Goal: Transaction & Acquisition: Purchase product/service

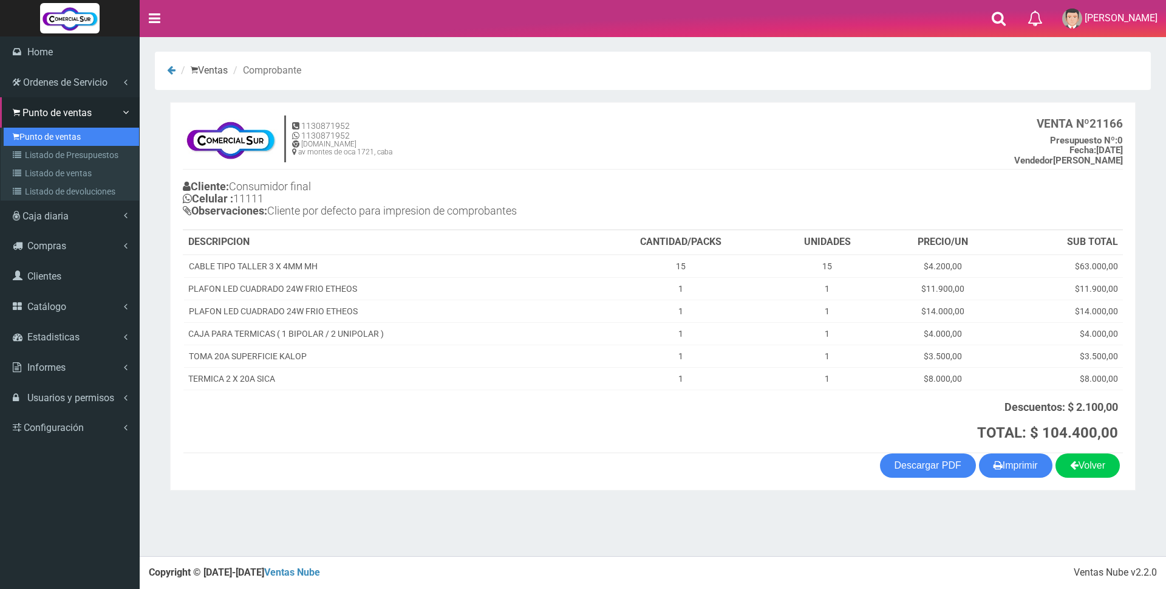
click at [34, 134] on link "Punto de ventas" at bounding box center [71, 137] width 135 height 18
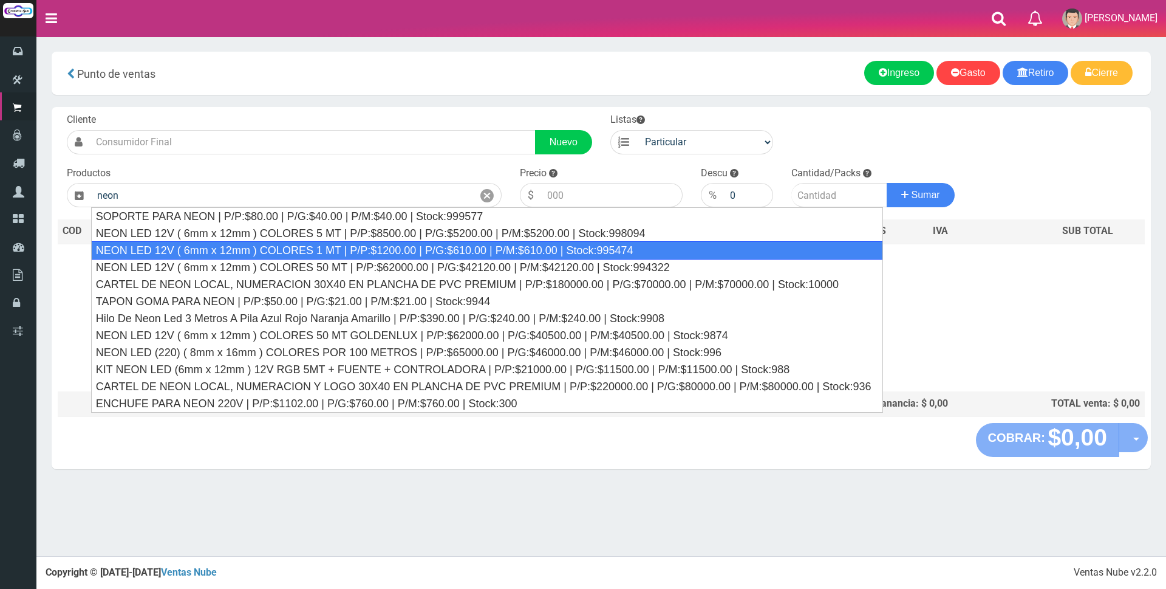
click at [534, 253] on div "NEON LED 12V ( 6mm x 12mm ) COLORES 1 MT | P/P:$1200.00 | P/G:$610.00 | P/M:$61…" at bounding box center [487, 250] width 793 height 18
type input "NEON LED 12V ( 6mm x 12mm ) COLORES 1 MT | P/P:$1200.00 | P/G:$610.00 | P/M:$61…"
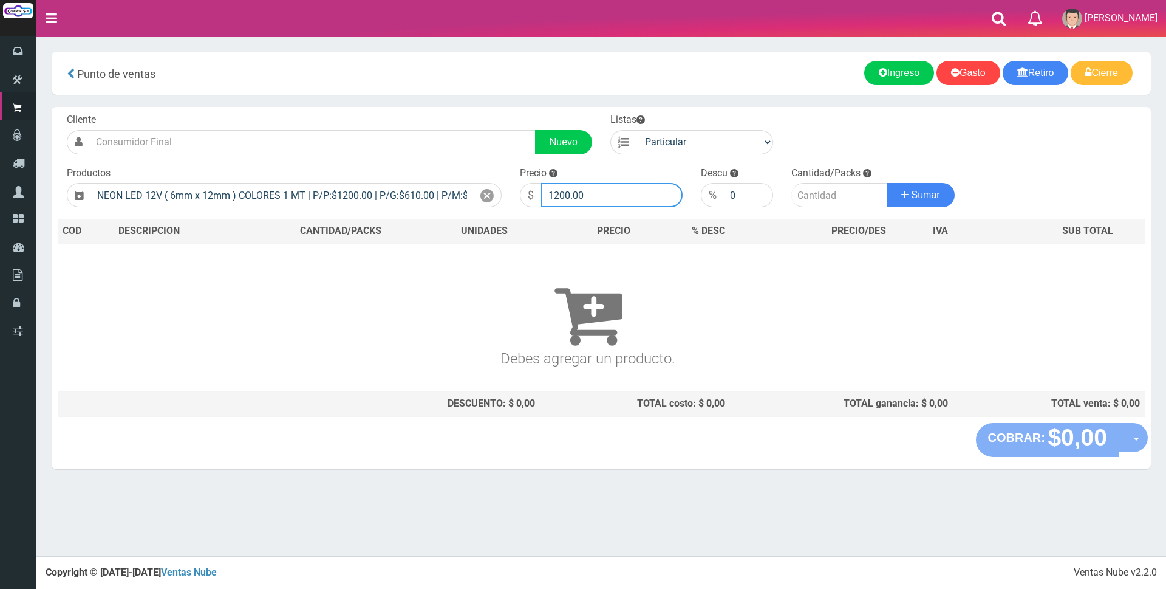
click at [606, 196] on input "1200.00" at bounding box center [612, 195] width 142 height 24
type input "1"
type input "2500"
click at [830, 194] on input "number" at bounding box center [839, 195] width 96 height 24
type input "8"
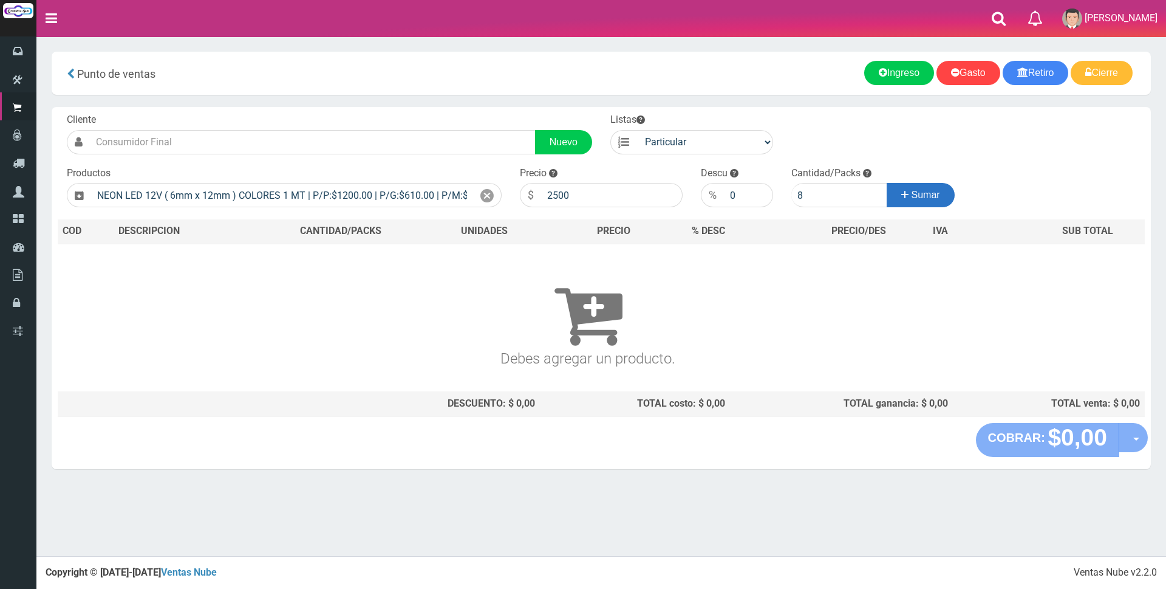
click at [939, 196] on span "Sumar" at bounding box center [926, 195] width 29 height 10
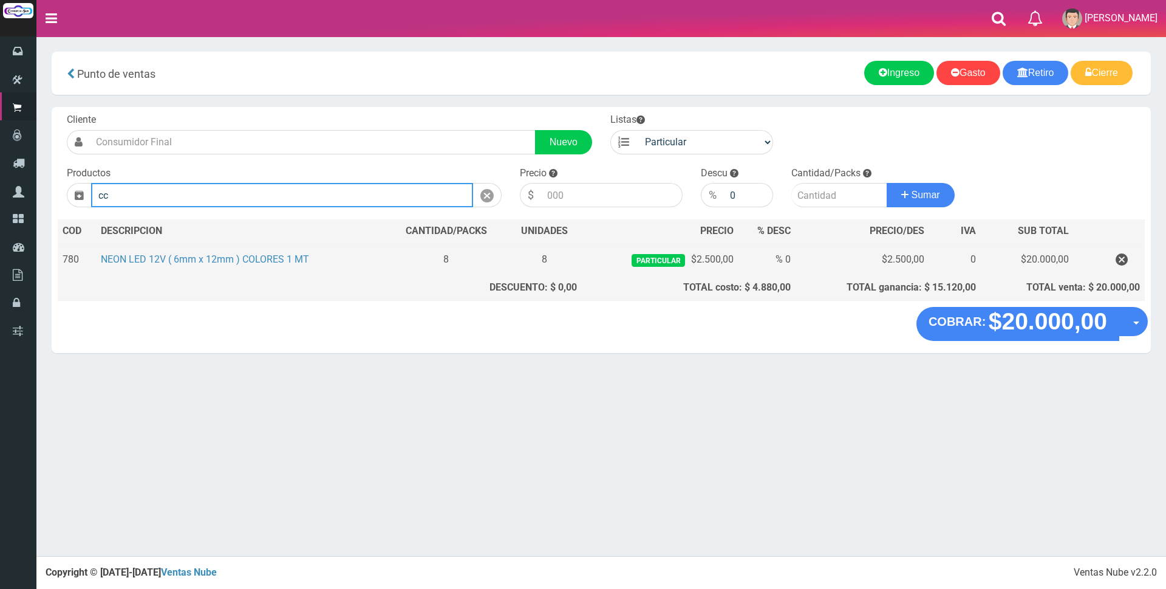
type input "c"
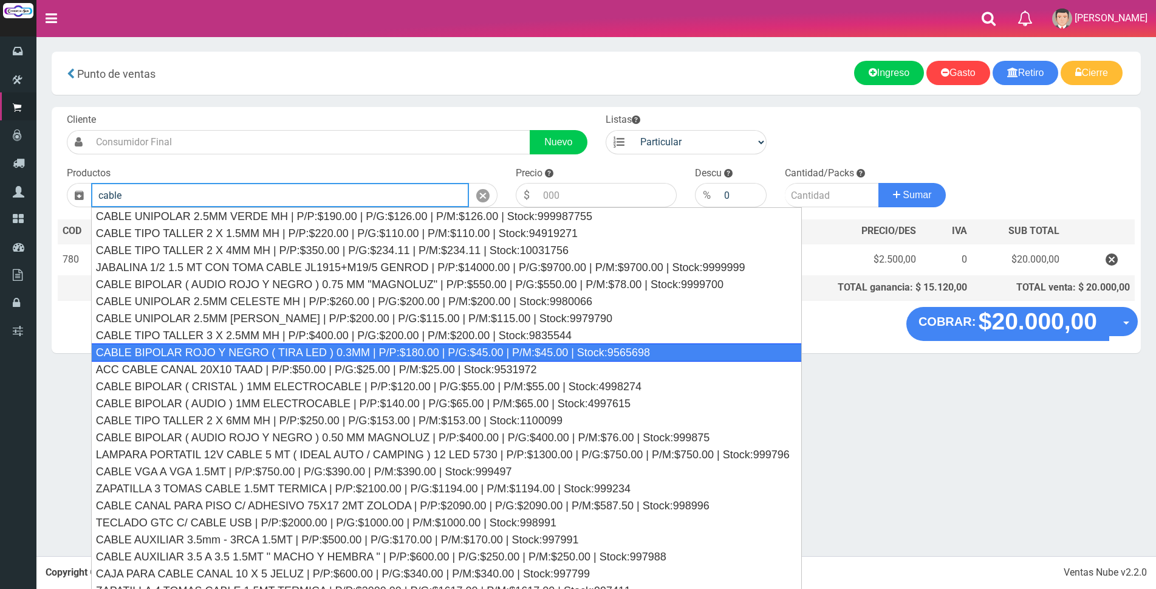
click at [576, 354] on div "CABLE BIPOLAR ROJO Y NEGRO ( TIRA LED ) 0.3MM | P/P:$180.00 | P/G:$45.00 | P/M:…" at bounding box center [446, 352] width 711 height 18
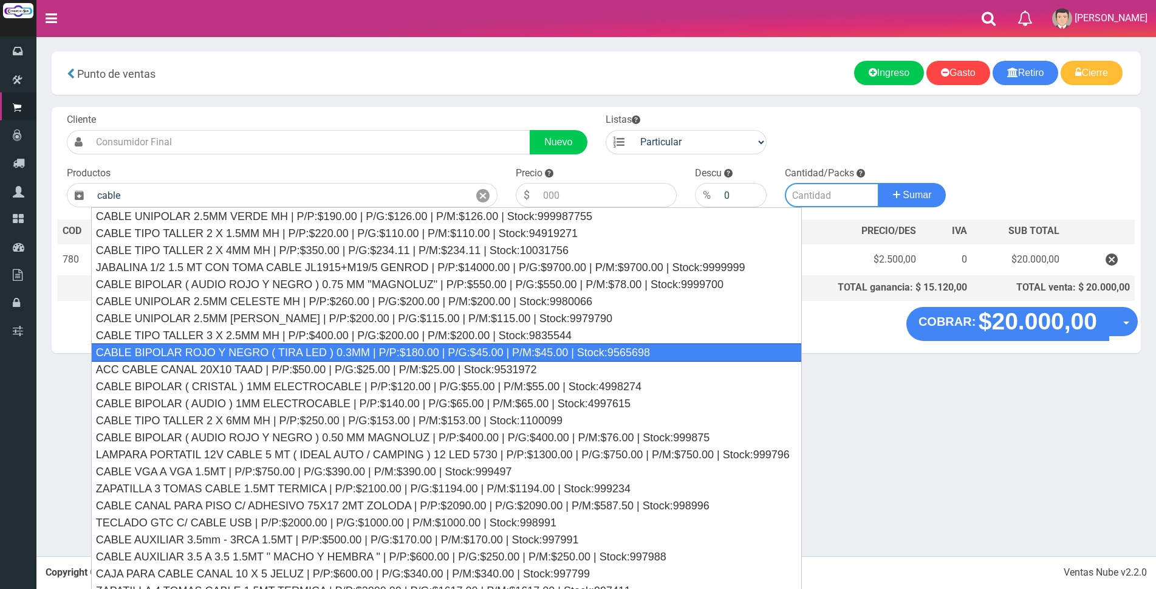
type input "CABLE BIPOLAR ROJO Y NEGRO ( TIRA LED ) 0.3MM | P/P:$180.00 | P/G:$45.00 | P/M:…"
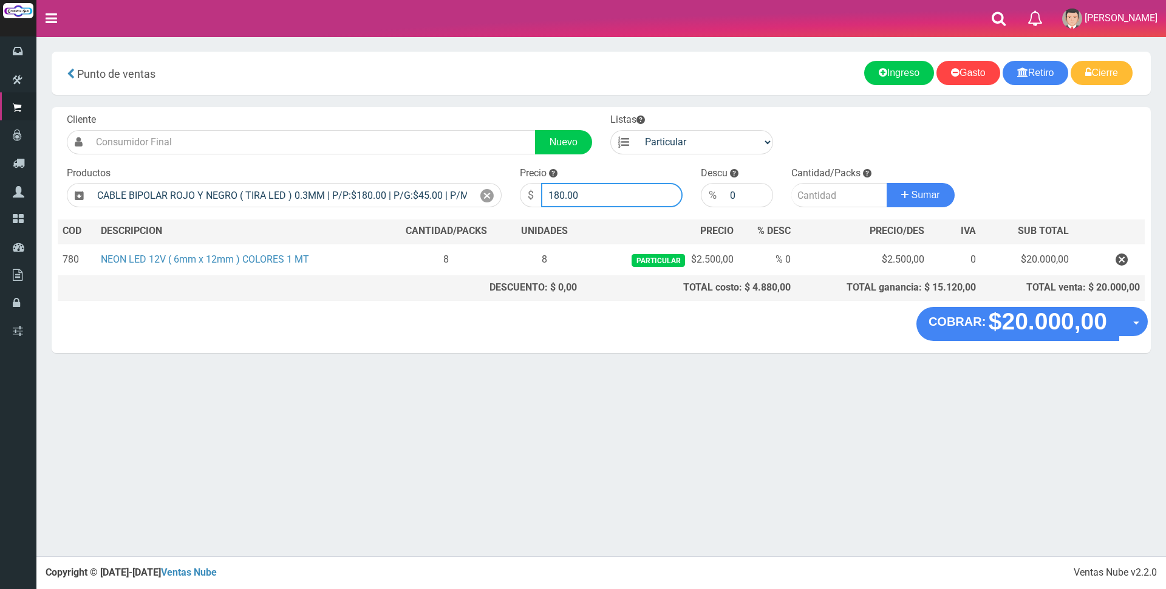
click at [615, 200] on input "180.00" at bounding box center [612, 195] width 142 height 24
type input "1"
type input "600"
click at [834, 194] on input "number" at bounding box center [839, 195] width 96 height 24
type input "10"
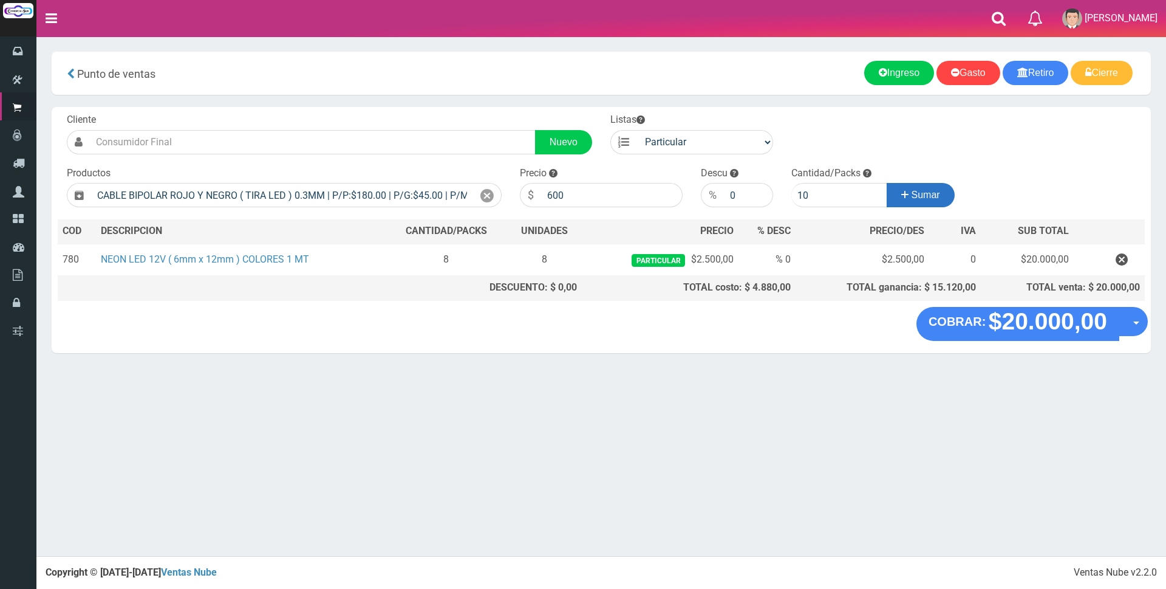
click at [913, 194] on span "Sumar" at bounding box center [926, 195] width 29 height 10
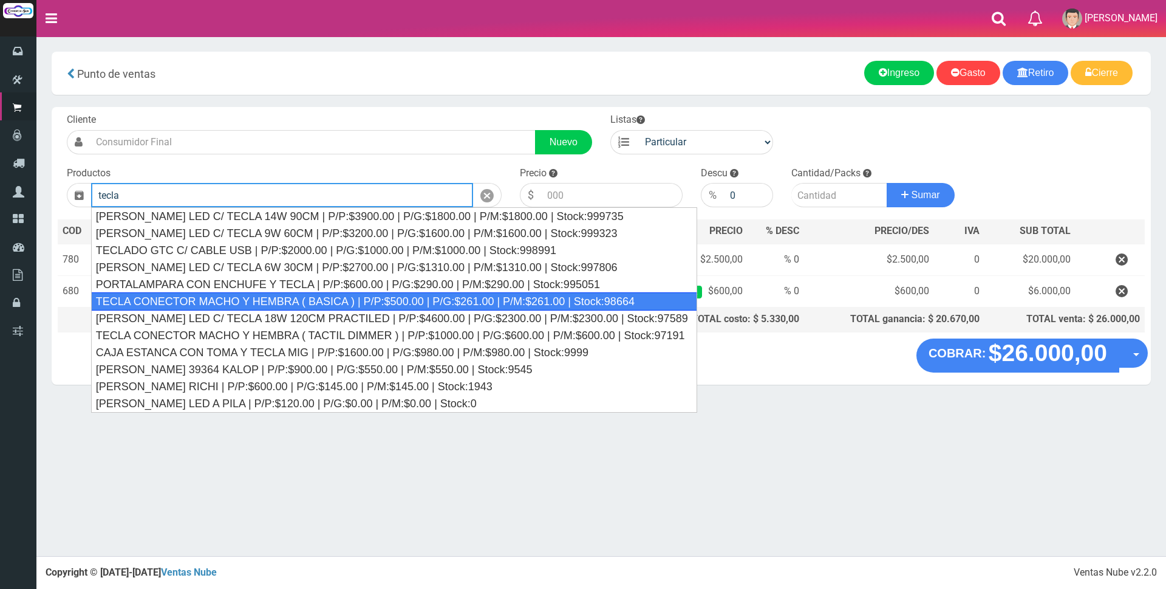
click at [639, 301] on div "TECLA CONECTOR MACHO Y HEMBRA ( BASICA ) | P/P:$500.00 | P/G:$261.00 | P/M:$261…" at bounding box center [394, 301] width 606 height 18
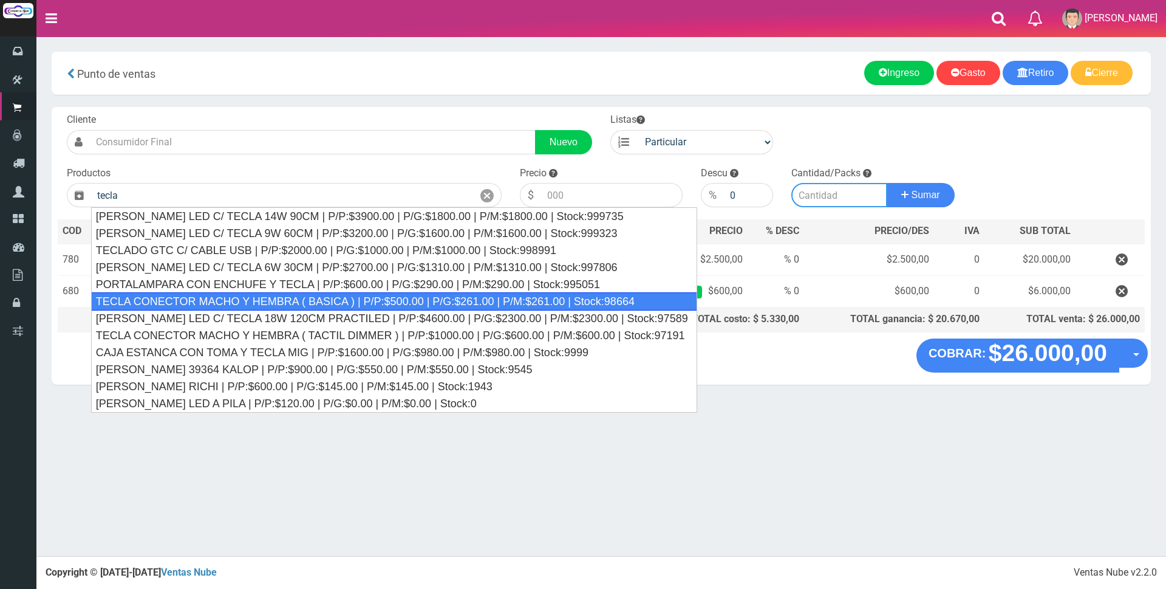
type input "TECLA CONECTOR MACHO Y HEMBRA ( BASICA ) | P/P:$500.00 | P/G:$261.00 | P/M:$261…"
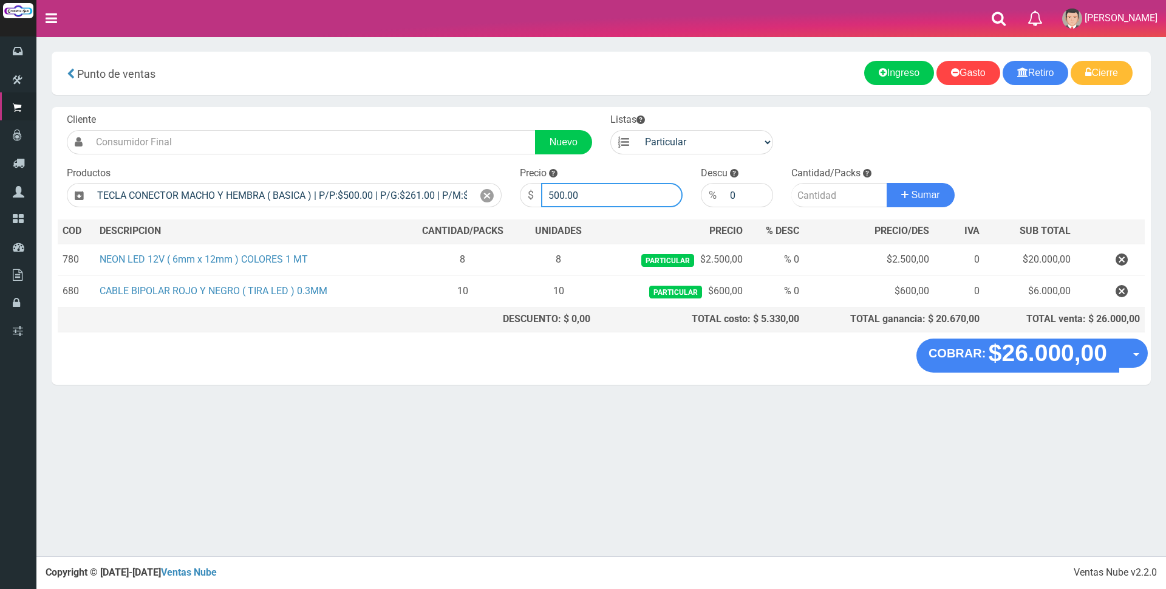
click at [631, 194] on input "500.00" at bounding box center [612, 195] width 142 height 24
type input "5"
type input "5000"
click at [822, 197] on input "number" at bounding box center [839, 195] width 96 height 24
type input "1"
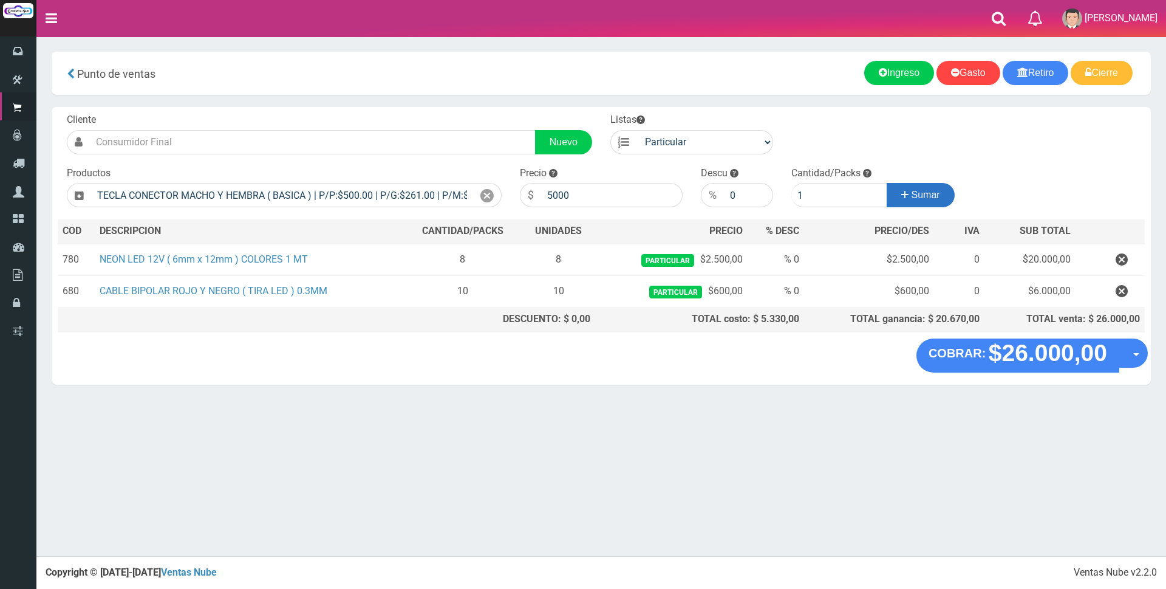
click at [938, 197] on span "Sumar" at bounding box center [926, 195] width 29 height 10
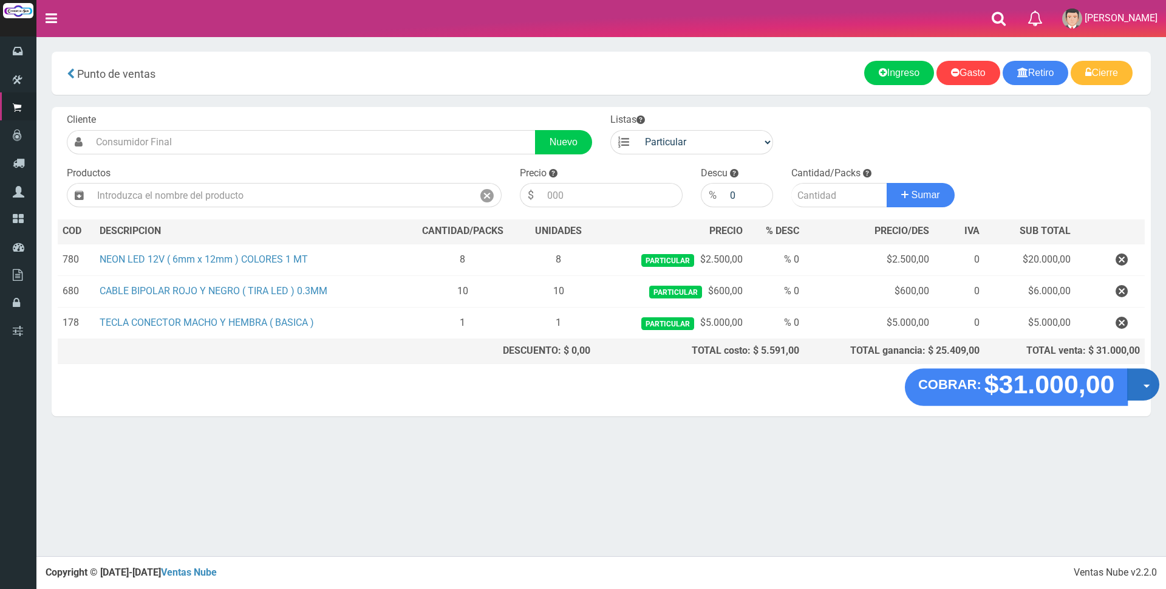
click at [1136, 391] on button "Opciones" at bounding box center [1143, 384] width 32 height 32
click at [1124, 417] on link "Crear presupuesto" at bounding box center [1104, 416] width 109 height 28
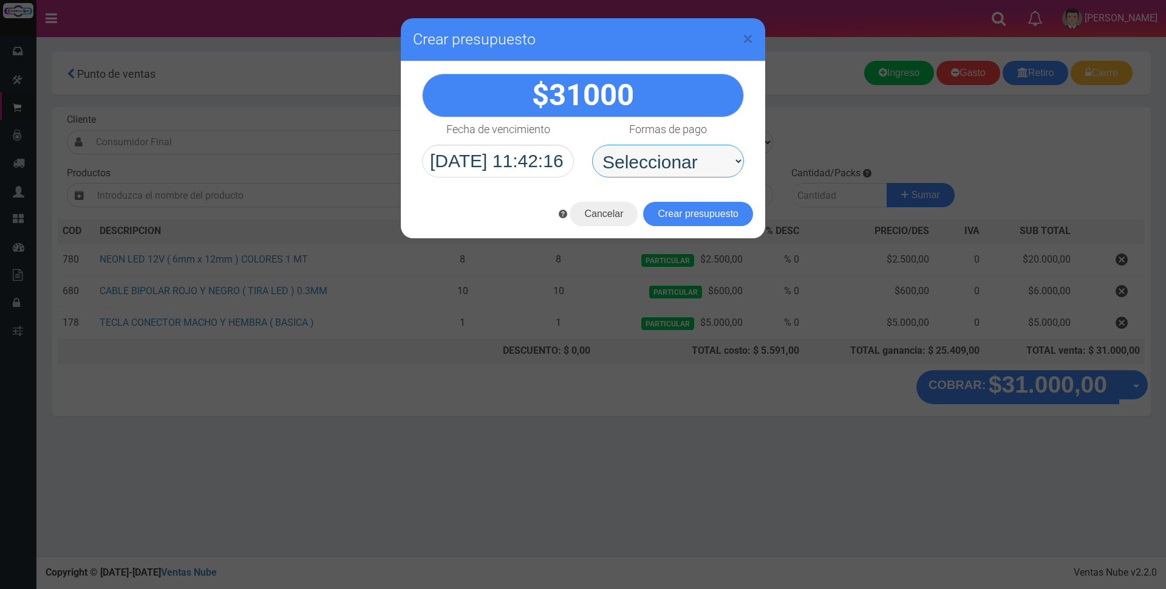
click at [678, 166] on select "Seleccionar Efectivo Tarjeta de Crédito Depósito Débito" at bounding box center [668, 161] width 152 height 33
select select "Depósito"
click at [592, 145] on select "Seleccionar Efectivo Tarjeta de Crédito Depósito Débito" at bounding box center [668, 161] width 152 height 33
click at [680, 215] on button "Crear presupuesto" at bounding box center [698, 214] width 110 height 24
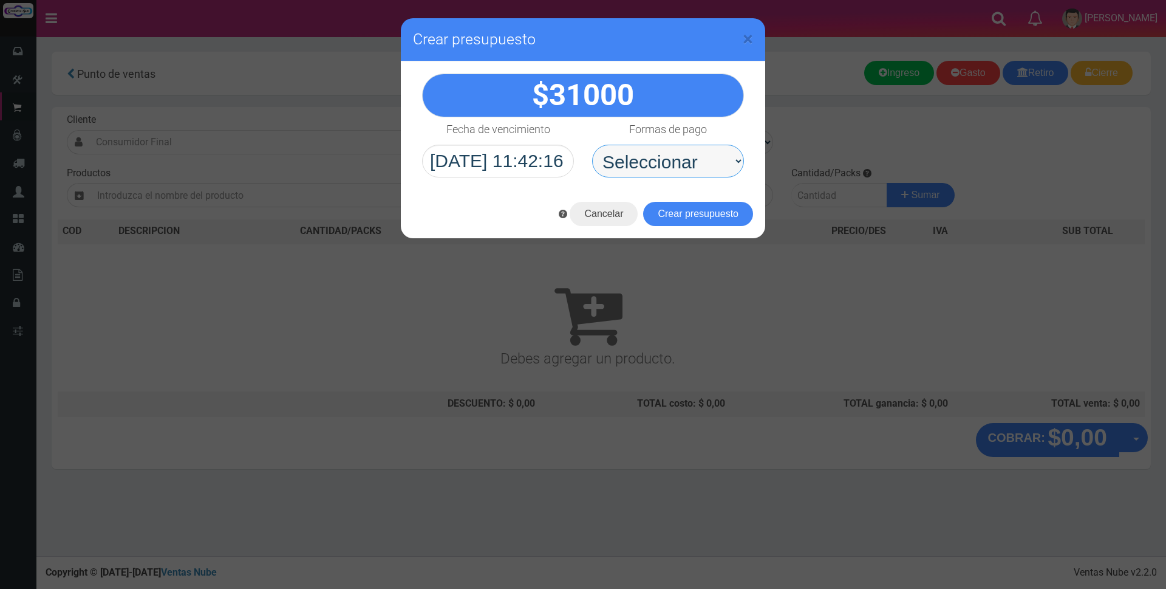
click at [658, 152] on select "Seleccionar Efectivo Tarjeta de Crédito Depósito Débito" at bounding box center [668, 161] width 152 height 33
select select "Depósito"
click at [592, 145] on select "Seleccionar Efectivo Tarjeta de Crédito Depósito Débito" at bounding box center [668, 161] width 152 height 33
click at [610, 213] on button "Cancelar" at bounding box center [604, 214] width 68 height 24
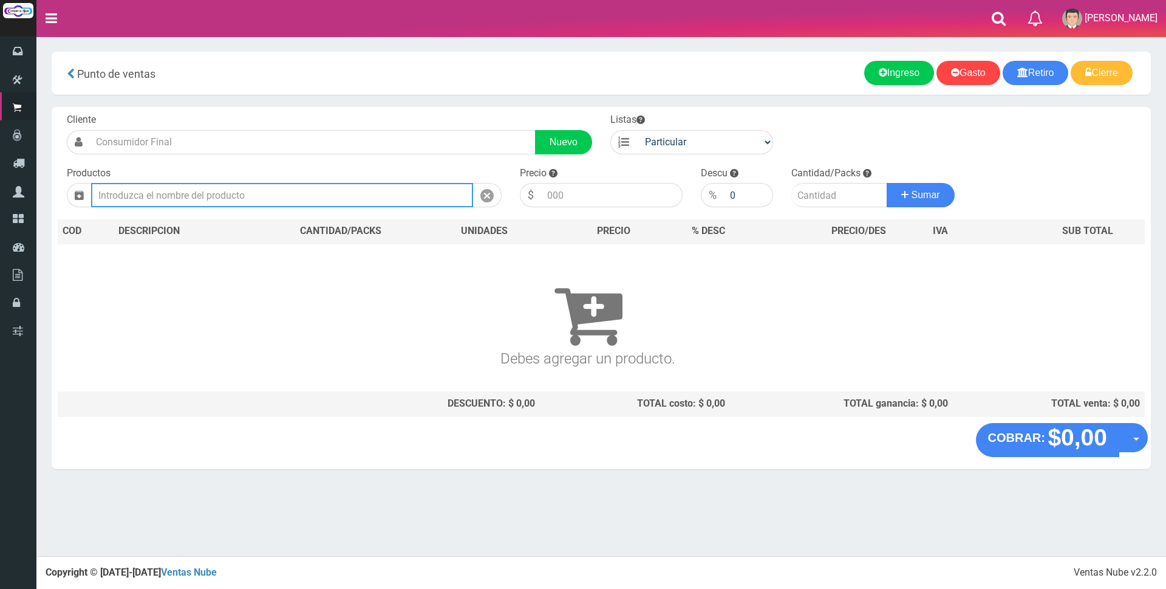
click at [430, 190] on input "text" at bounding box center [282, 195] width 382 height 24
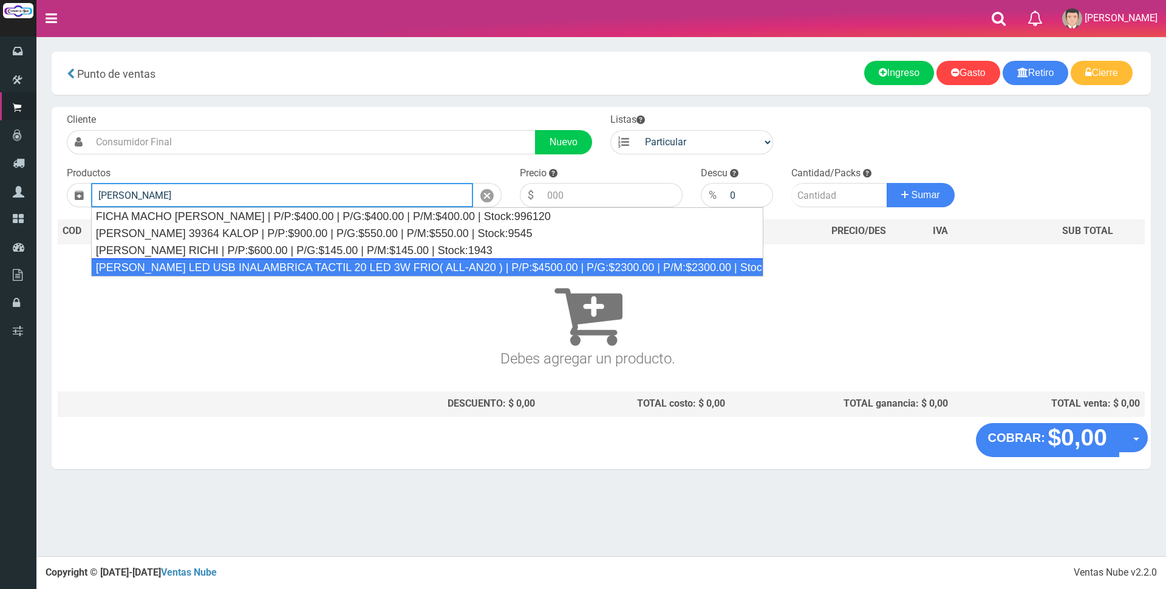
click at [343, 265] on div "VELADOR LED USB INALAMBRICA TACTIL 20 LED 3W FRIO( ALL-AN20 ) | P/P:$4500.00 | …" at bounding box center [427, 267] width 672 height 18
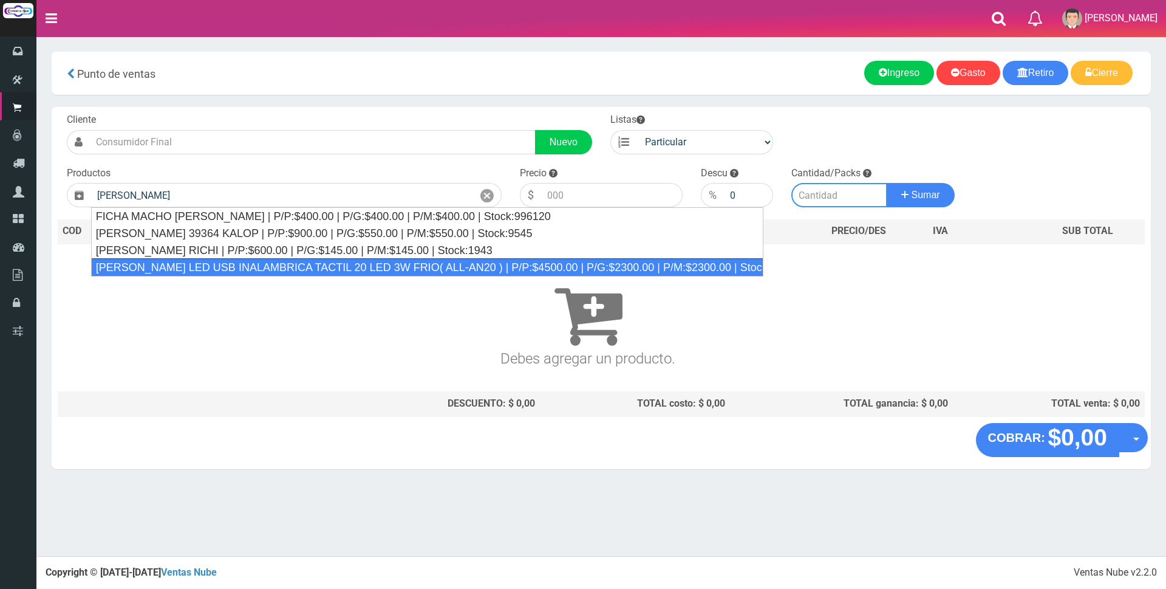
type input "VELADOR LED USB INALAMBRICA TACTIL 20 LED 3W FRIO( ALL-AN20 ) | P/P:$4500.00 | …"
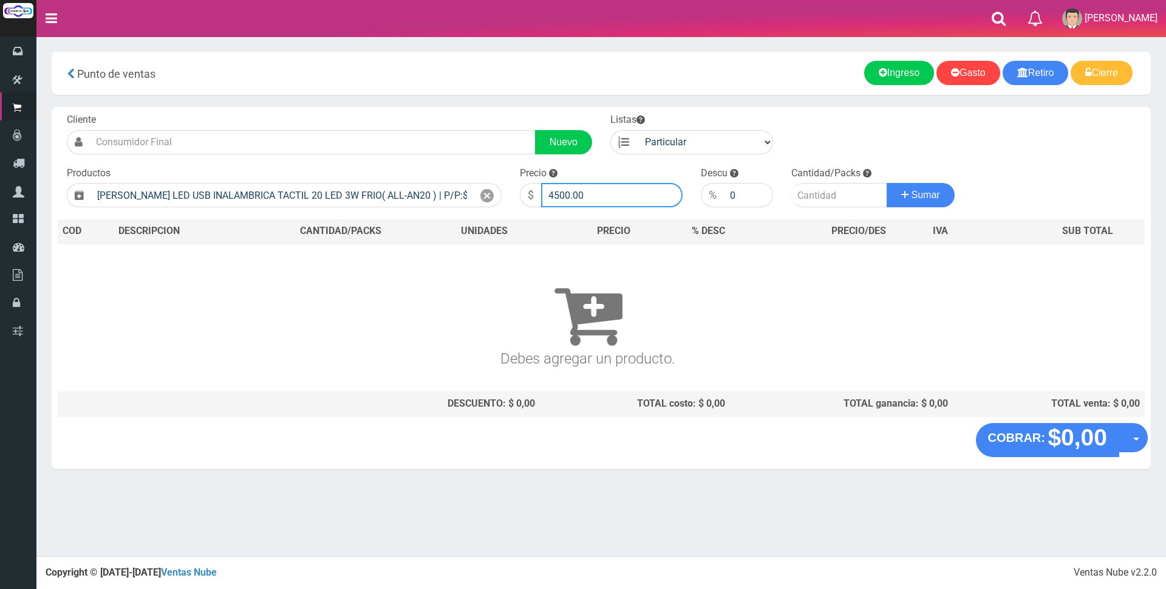
click at [592, 197] on input "4500.00" at bounding box center [612, 195] width 142 height 24
type input "4"
type input "14000"
click at [815, 196] on input "number" at bounding box center [839, 195] width 96 height 24
type input "1"
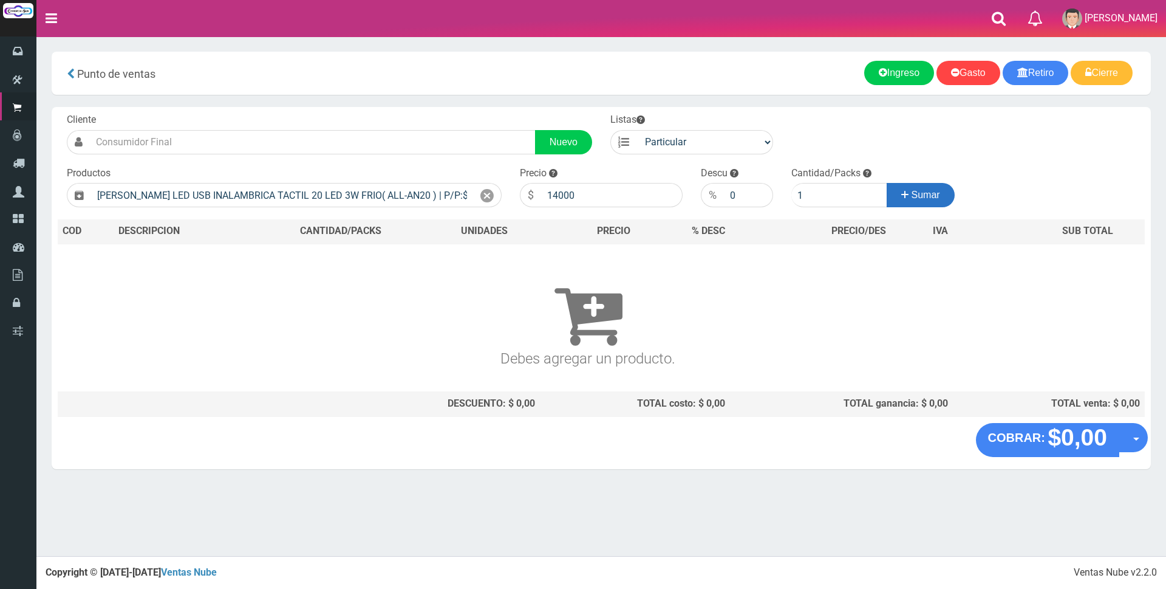
click at [921, 191] on span "Sumar" at bounding box center [926, 195] width 29 height 10
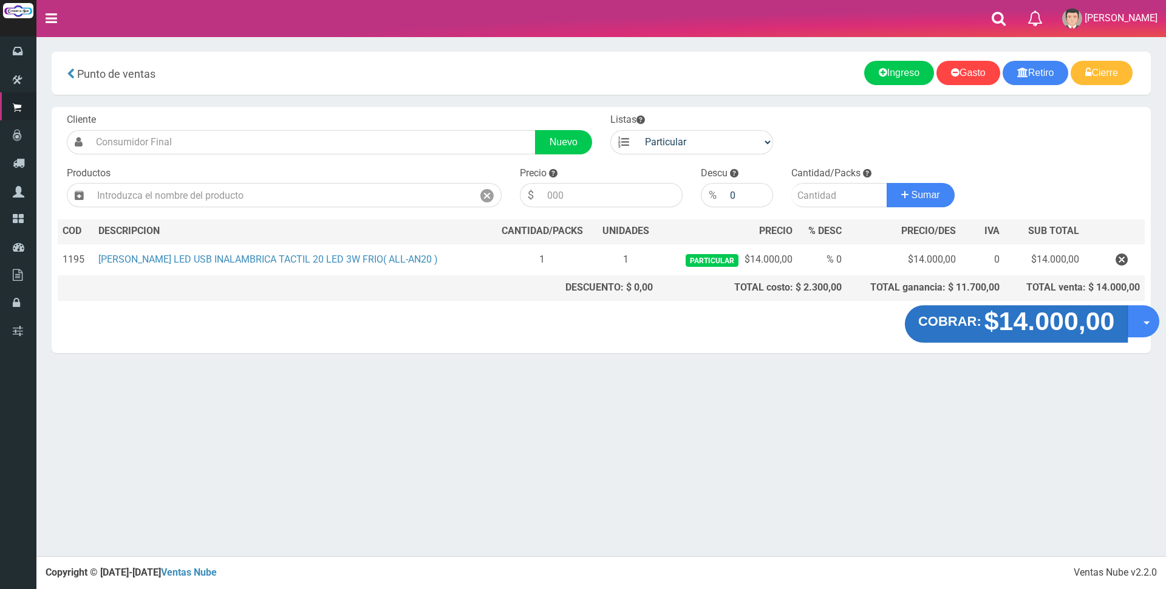
click at [1030, 328] on strong "$14.000,00" at bounding box center [1050, 321] width 131 height 29
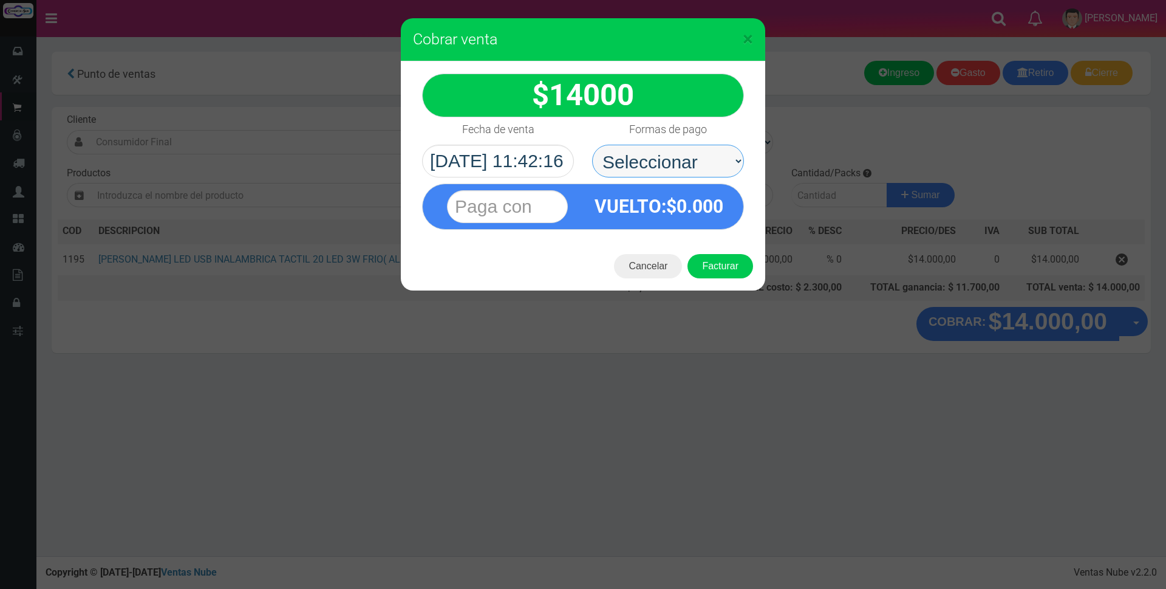
click at [663, 161] on select "Seleccionar Efectivo Tarjeta de Crédito Depósito Débito" at bounding box center [668, 161] width 152 height 33
select select "Tarjeta de Crédito"
click at [592, 145] on select "Seleccionar Efectivo Tarjeta de Crédito Depósito Débito" at bounding box center [668, 161] width 152 height 33
click at [544, 211] on input "text" at bounding box center [507, 206] width 121 height 33
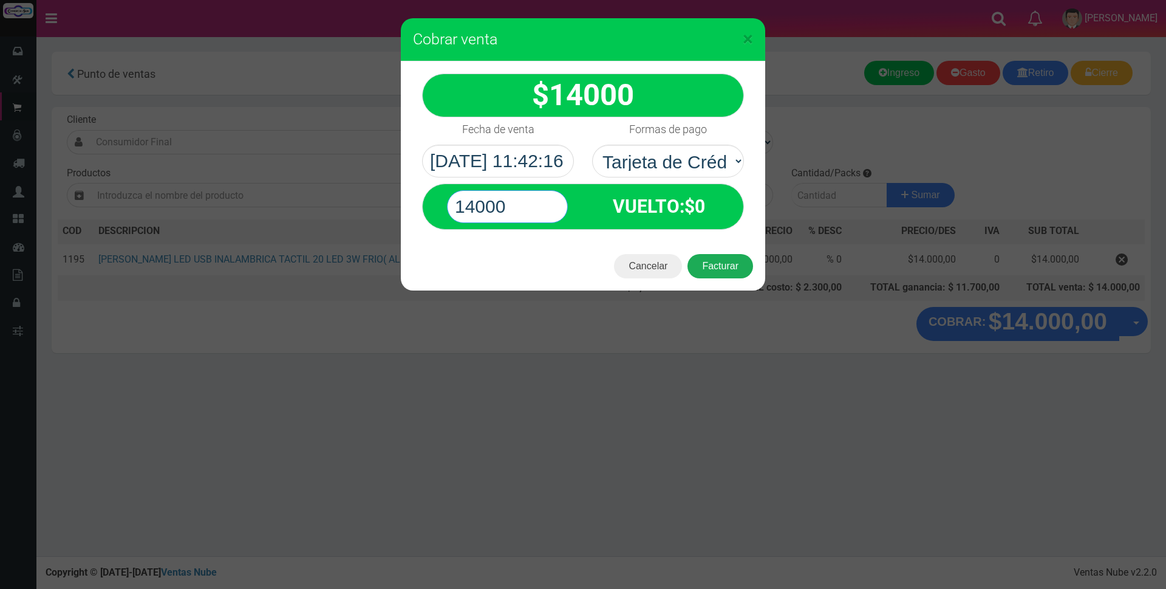
type input "14000"
click at [710, 270] on button "Facturar" at bounding box center [721, 266] width 66 height 24
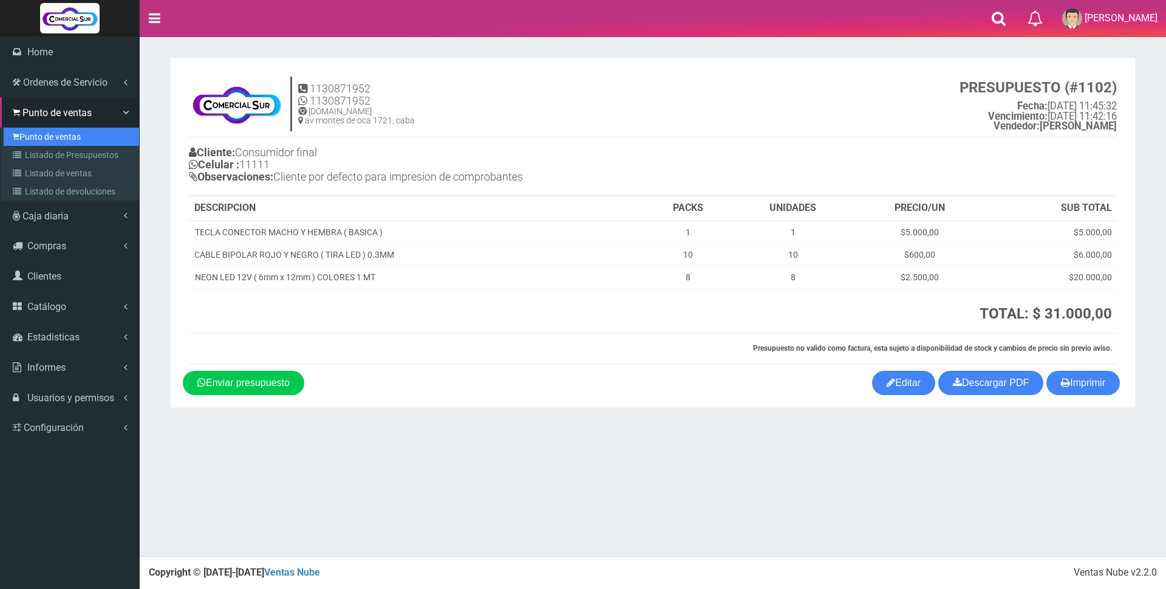
click at [33, 137] on link "Punto de ventas" at bounding box center [71, 137] width 135 height 18
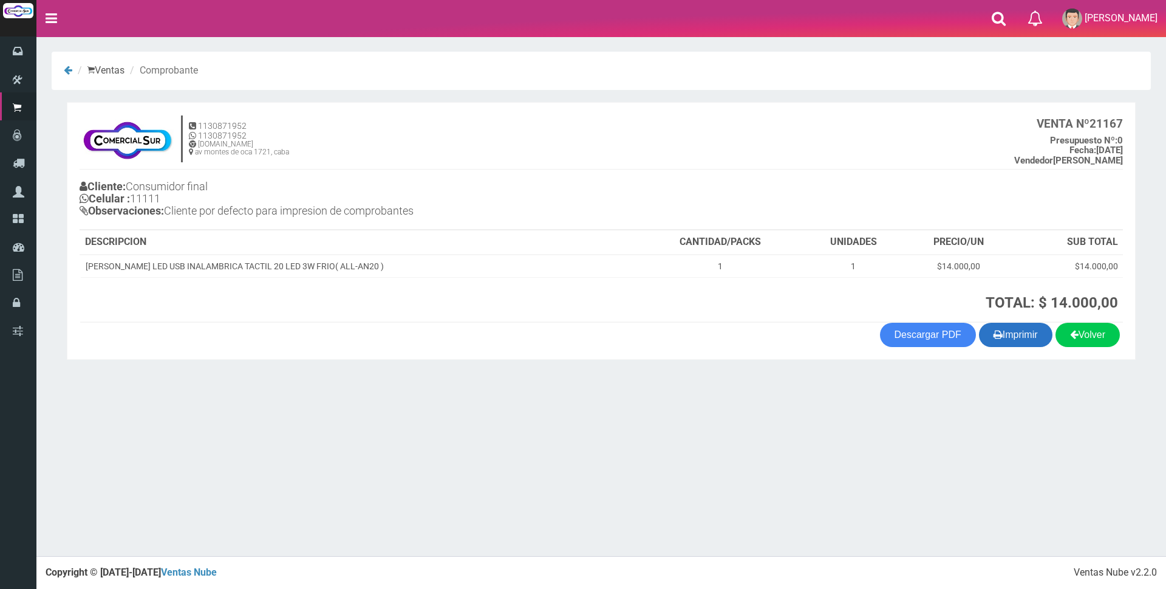
click at [1028, 336] on button "Imprimir" at bounding box center [1015, 335] width 73 height 24
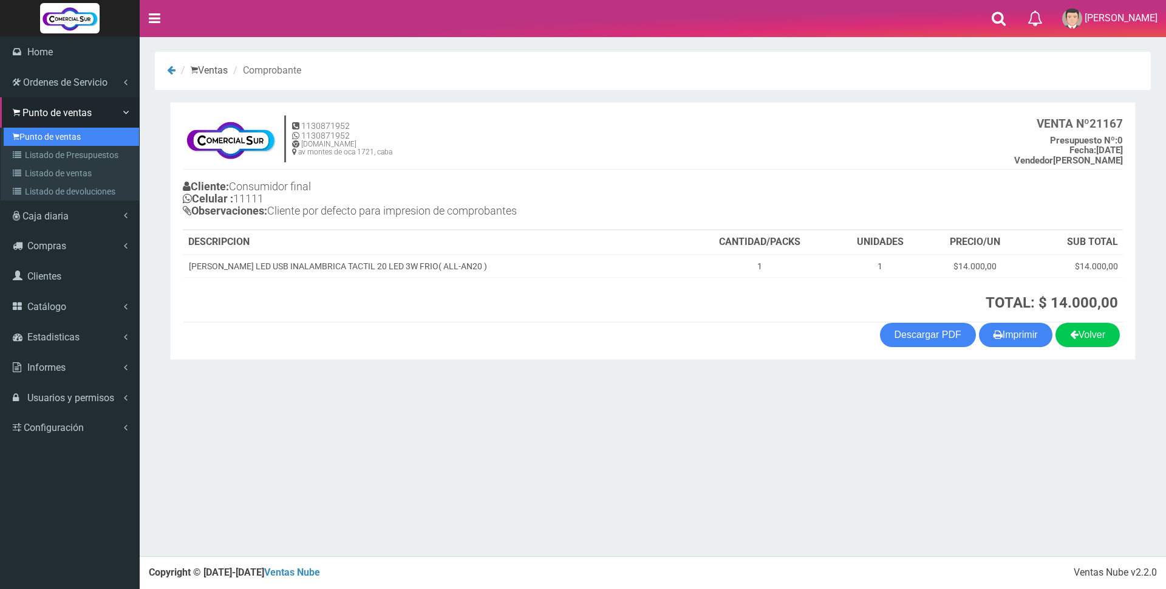
click at [41, 134] on link "Punto de ventas" at bounding box center [71, 137] width 135 height 18
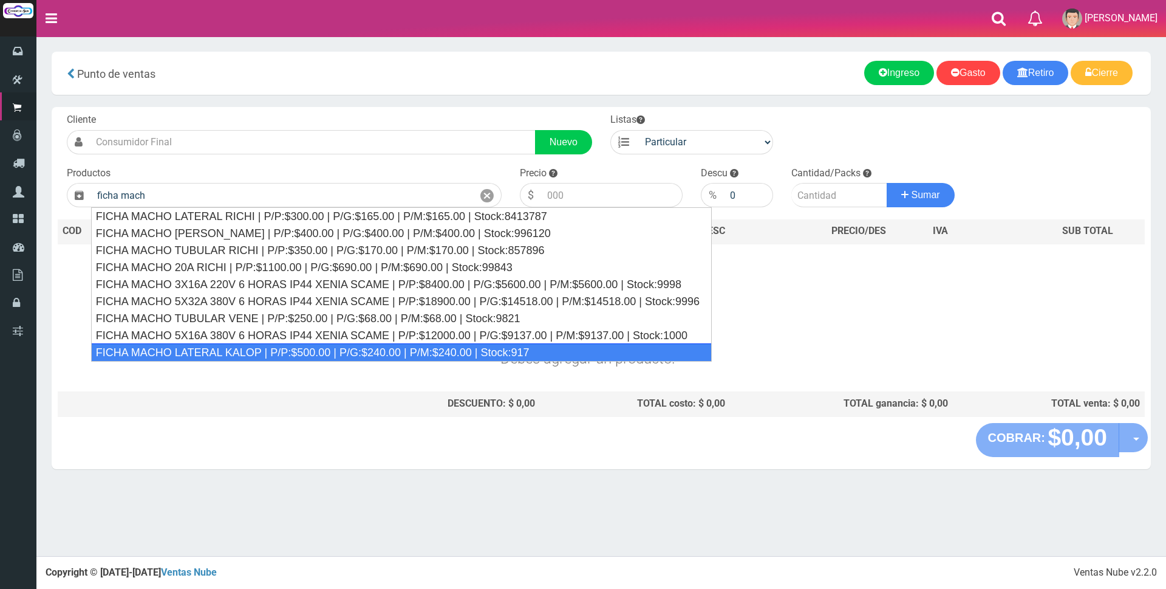
click at [302, 352] on div "FICHA MACHO LATERAL KALOP | P/P:$500.00 | P/G:$240.00 | P/M:$240.00 | Stock:917" at bounding box center [401, 352] width 621 height 18
type input "FICHA MACHO LATERAL KALOP | P/P:$500.00 | P/G:$240.00 | P/M:$240.00 | Stock:917"
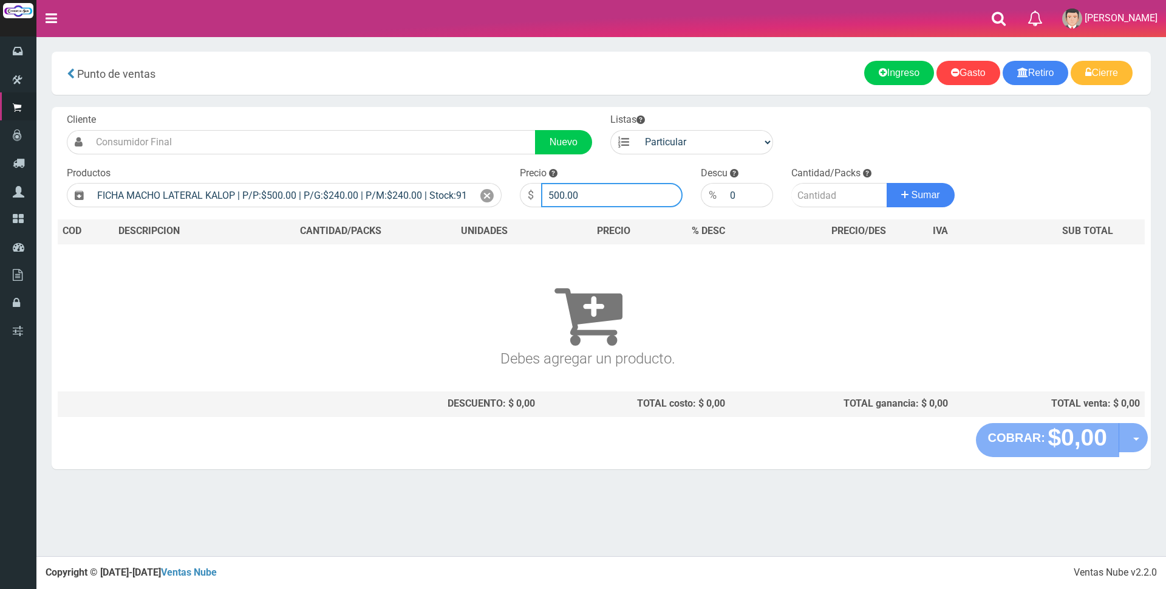
click at [608, 191] on input "500.00" at bounding box center [612, 195] width 142 height 24
type input "5"
type input "3000"
click at [816, 193] on input "number" at bounding box center [839, 195] width 96 height 24
type input "1"
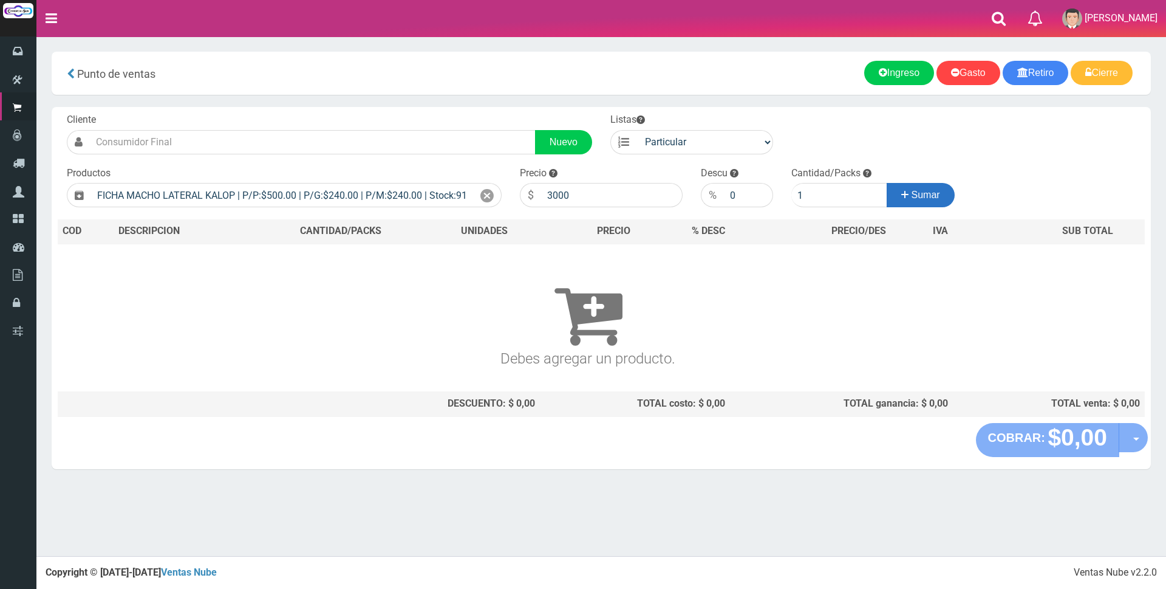
click at [915, 191] on span "Sumar" at bounding box center [926, 195] width 29 height 10
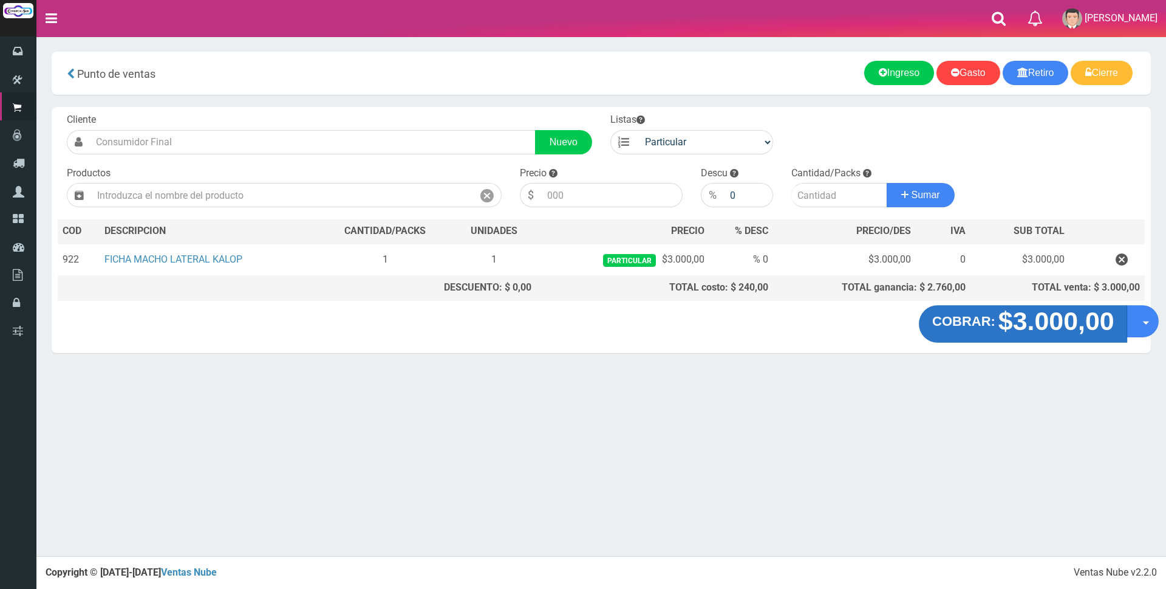
click at [982, 318] on strong "COBRAR:" at bounding box center [963, 321] width 63 height 15
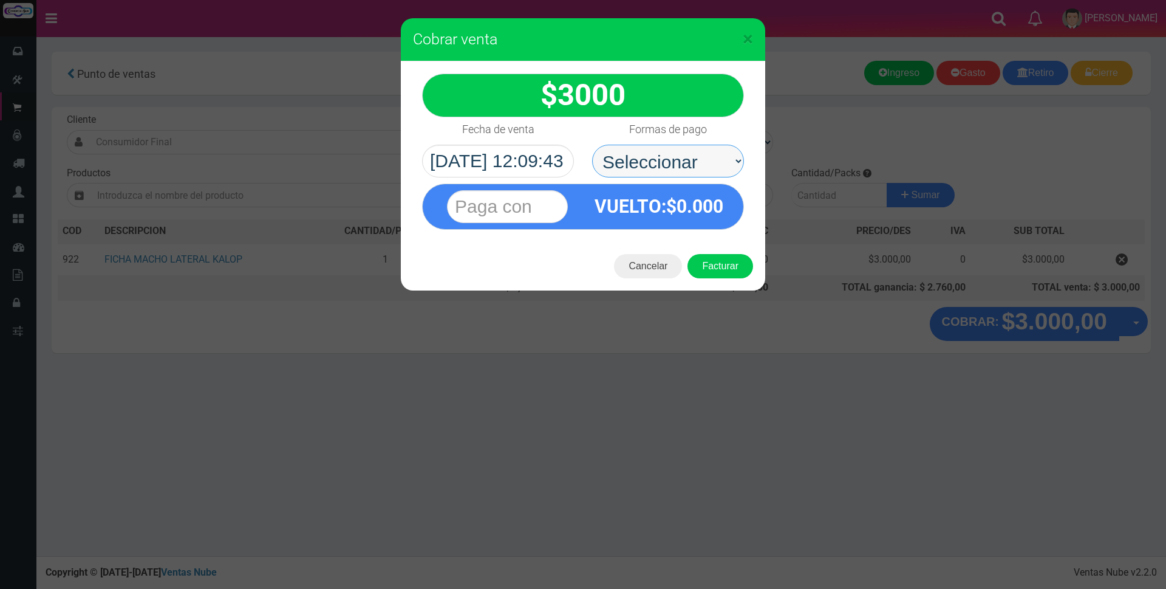
click at [717, 154] on select "Seleccionar Efectivo Tarjeta de Crédito Depósito Débito" at bounding box center [668, 161] width 152 height 33
select select "Efectivo"
click at [592, 145] on select "Seleccionar Efectivo Tarjeta de Crédito Depósito Débito" at bounding box center [668, 161] width 152 height 33
click at [519, 199] on input "text" at bounding box center [507, 206] width 121 height 33
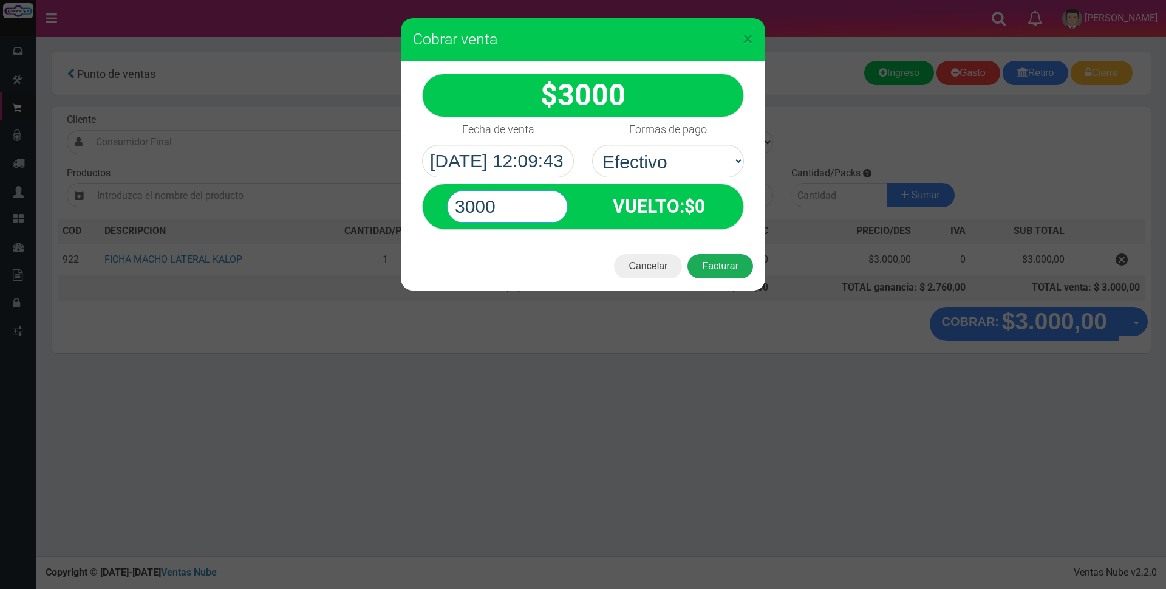
type input "3000"
click at [737, 268] on button "Facturar" at bounding box center [721, 266] width 66 height 24
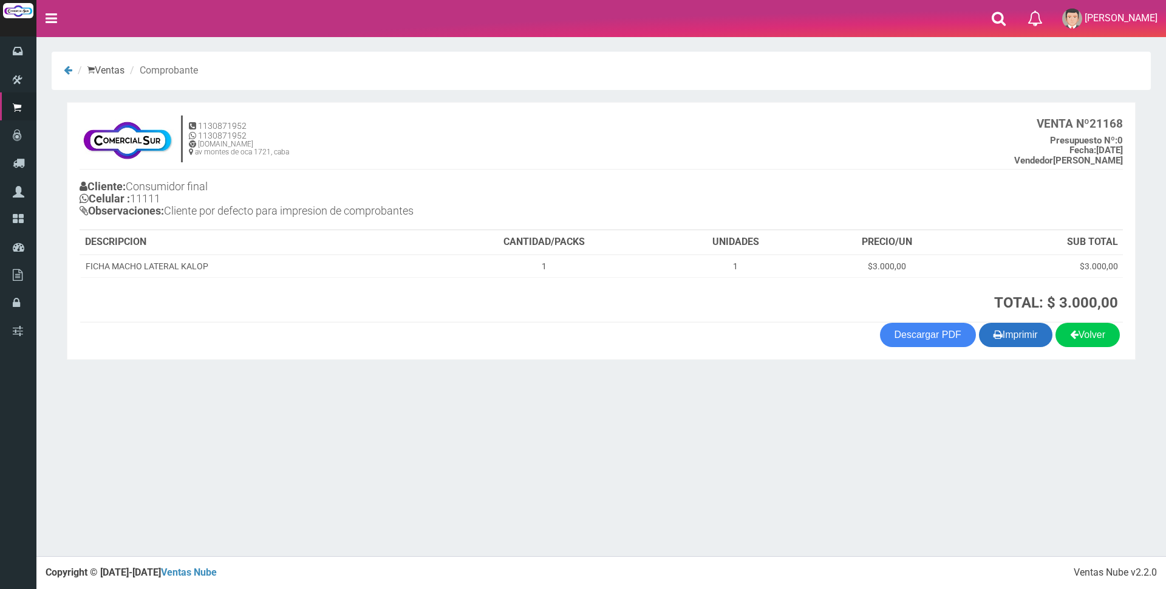
click at [994, 338] on icon "button" at bounding box center [998, 334] width 9 height 17
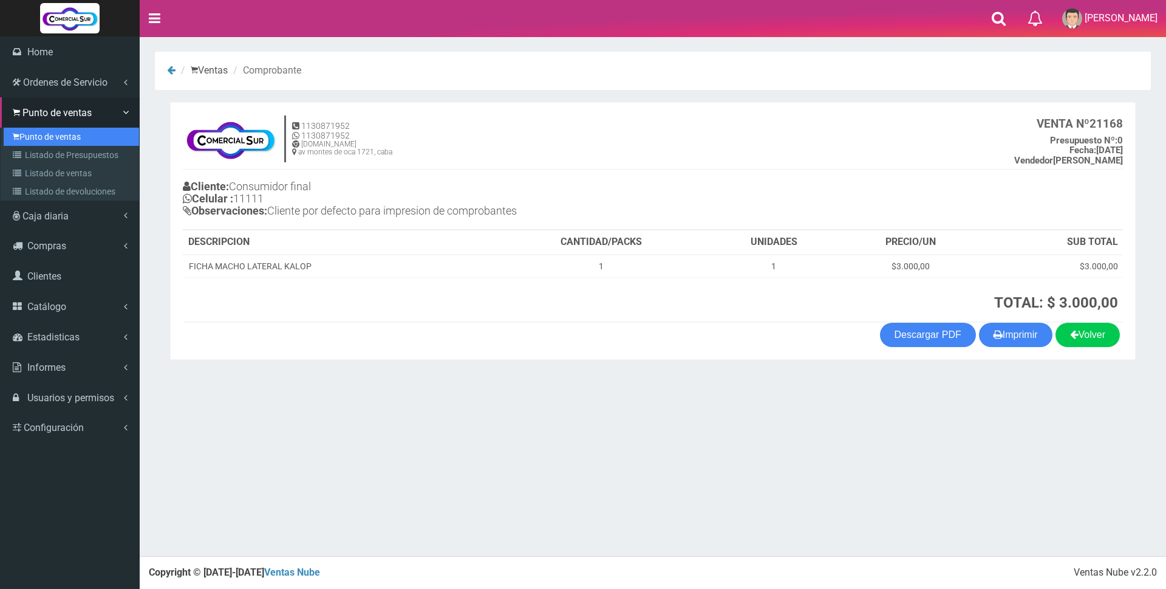
click at [42, 140] on link "Punto de ventas" at bounding box center [71, 137] width 135 height 18
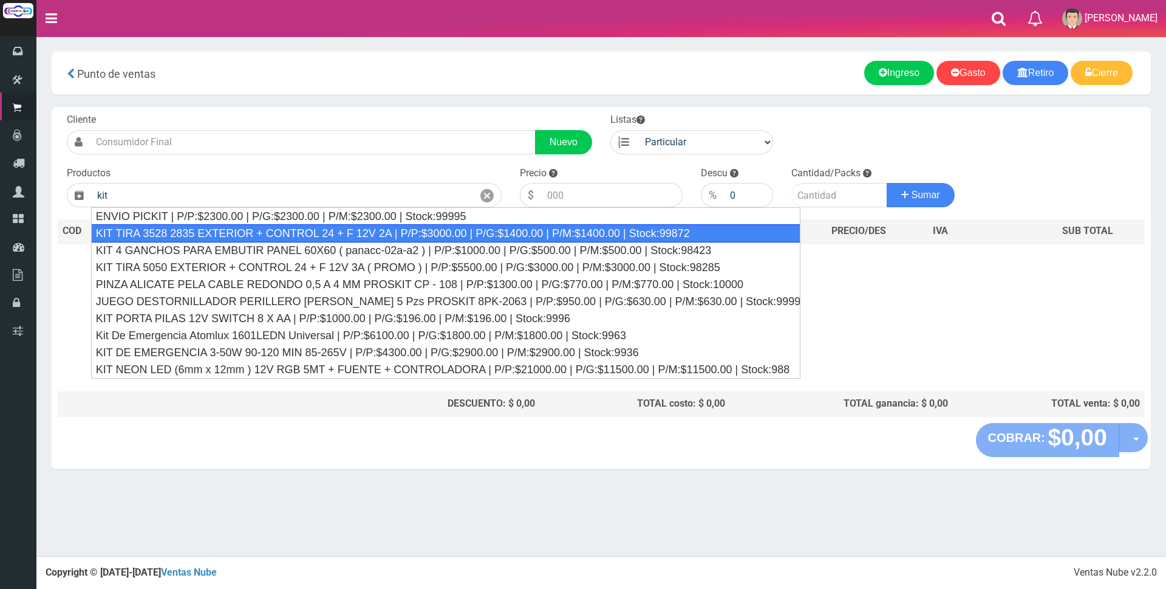
click at [323, 237] on div "KIT TIRA 3528 2835 EXTERIOR + CONTROL 24 + F 12V 2A | P/P:$3000.00 | P/G:$1400.…" at bounding box center [445, 233] width 709 height 18
type input "KIT TIRA 3528 2835 EXTERIOR + CONTROL 24 + F 12V 2A | P/P:$3000.00 | P/G:$1400.…"
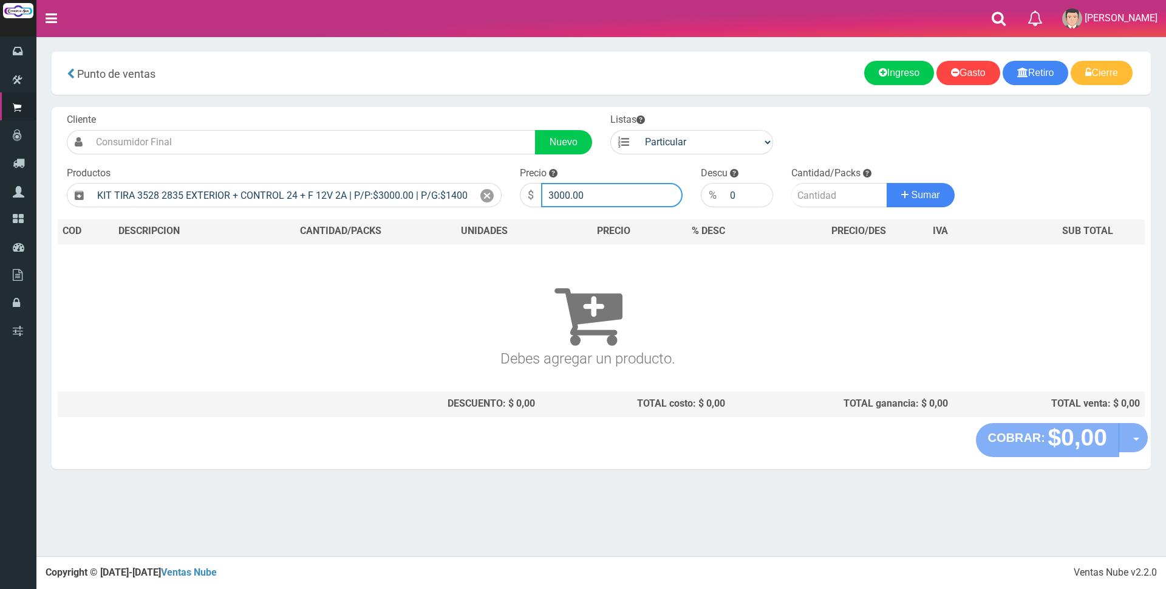
click at [599, 191] on input "3000.00" at bounding box center [612, 195] width 142 height 24
type input "3"
type input "19000"
click at [813, 197] on input "number" at bounding box center [839, 195] width 96 height 24
type input "1"
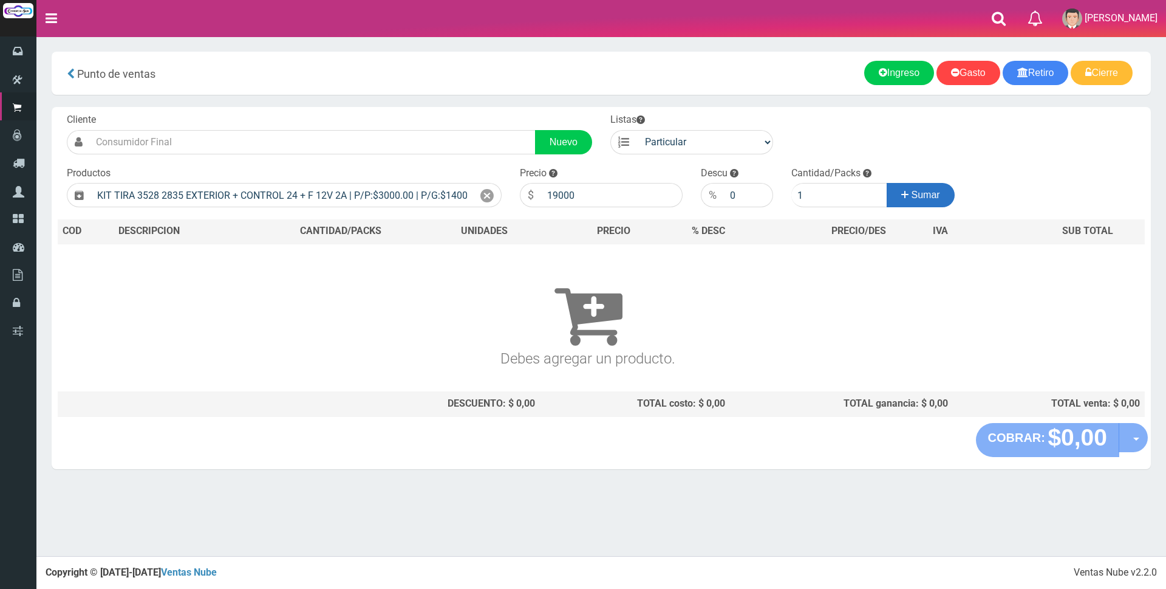
click at [929, 188] on button "Sumar" at bounding box center [921, 195] width 68 height 24
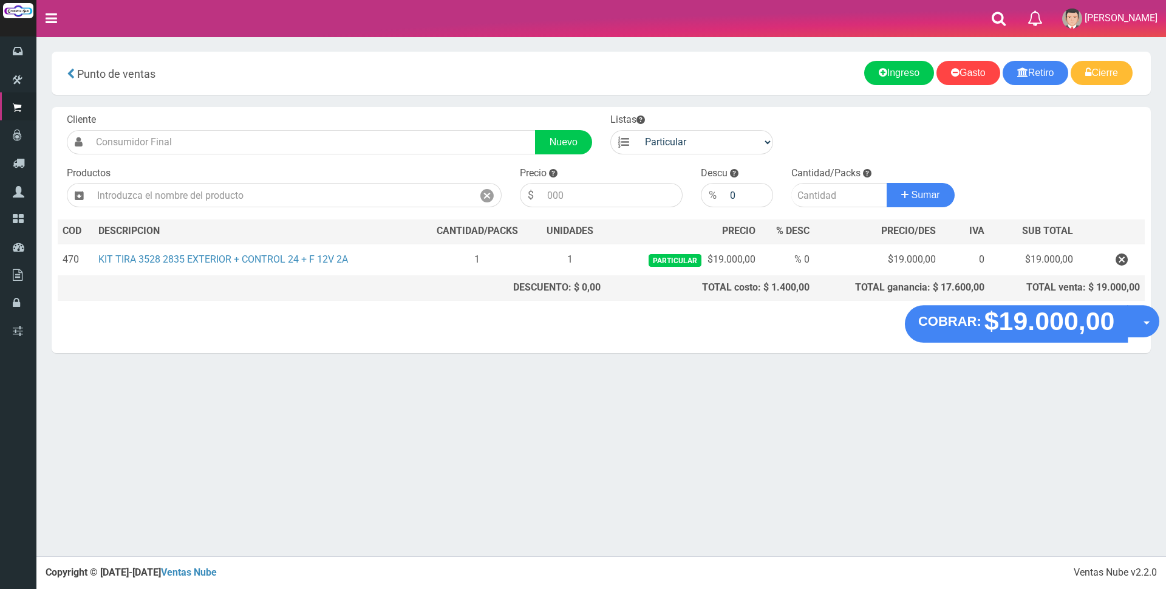
click at [1039, 321] on strong "$19.000,00" at bounding box center [1050, 321] width 131 height 29
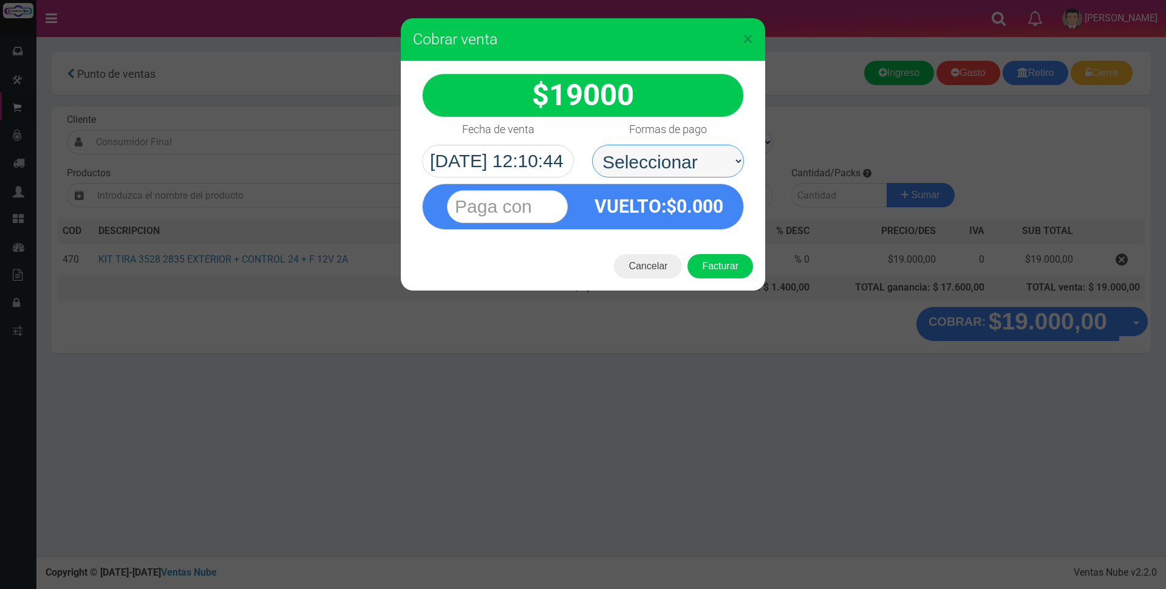
click at [661, 160] on select "Seleccionar Efectivo Tarjeta de Crédito Depósito Débito" at bounding box center [668, 161] width 152 height 33
select select "Tarjeta de Crédito"
click at [592, 145] on select "Seleccionar Efectivo Tarjeta de Crédito Depósito Débito" at bounding box center [668, 161] width 152 height 33
drag, startPoint x: 543, startPoint y: 207, endPoint x: 539, endPoint y: 198, distance: 9.3
click at [543, 205] on input "text" at bounding box center [507, 206] width 121 height 33
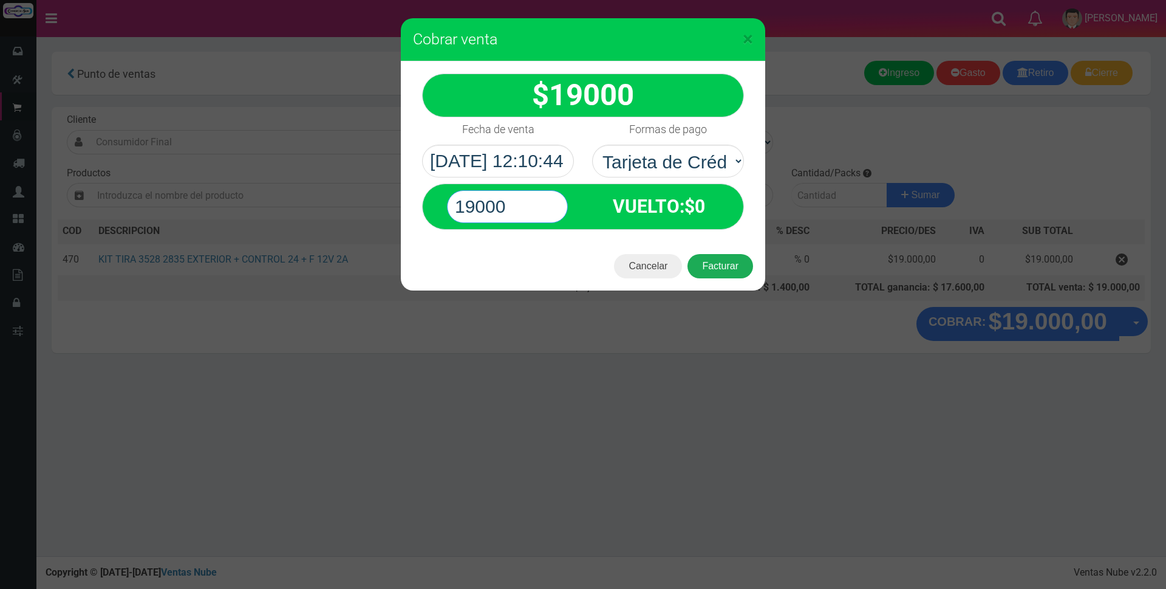
type input "19000"
click at [718, 268] on button "Facturar" at bounding box center [721, 266] width 66 height 24
